Goal: Obtain resource: Obtain resource

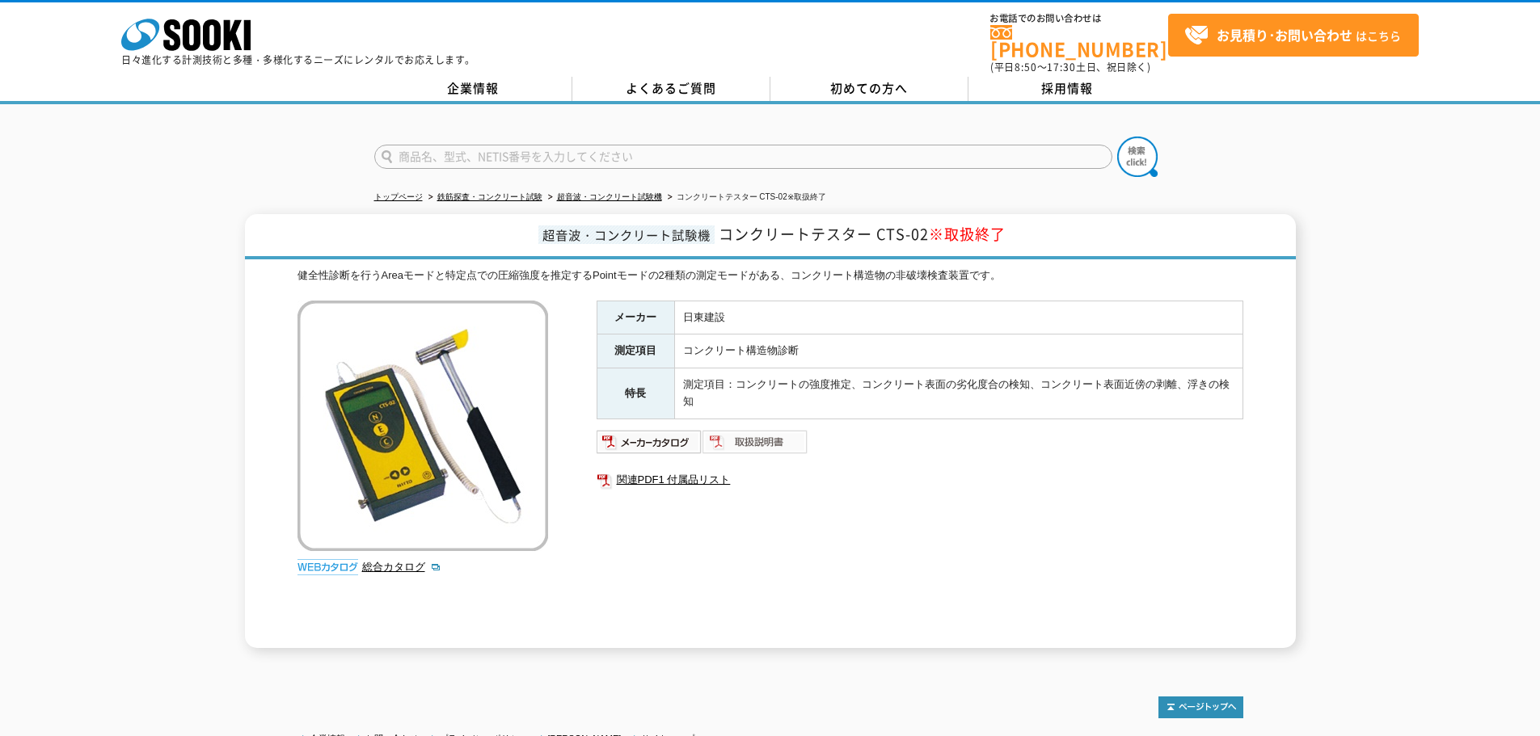
click at [740, 429] on img at bounding box center [755, 442] width 106 height 26
click at [749, 430] on img at bounding box center [755, 442] width 106 height 26
click at [651, 429] on img at bounding box center [650, 442] width 106 height 26
click at [667, 440] on img at bounding box center [650, 442] width 106 height 26
